Goal: Information Seeking & Learning: Learn about a topic

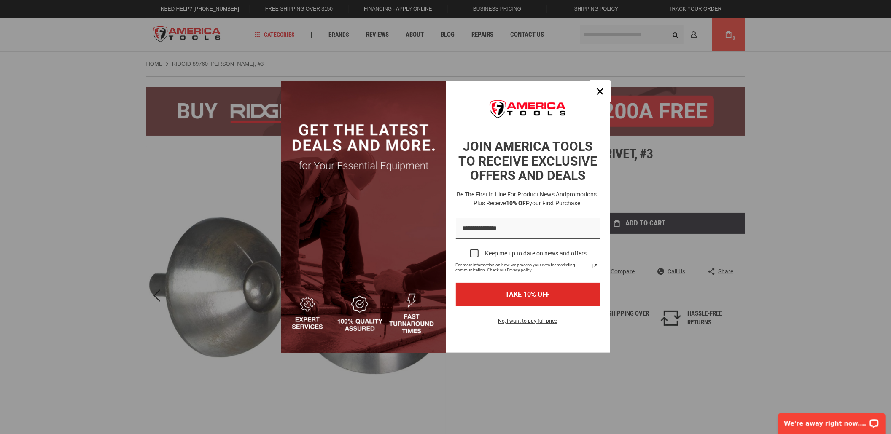
drag, startPoint x: 597, startPoint y: 86, endPoint x: 591, endPoint y: 107, distance: 21.7
click at [596, 86] on div "Close" at bounding box center [599, 91] width 13 height 13
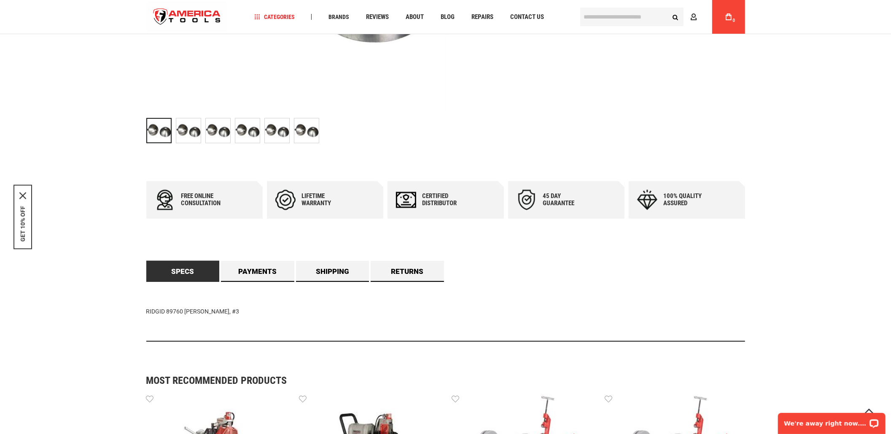
scroll to position [337, 0]
